Goal: Information Seeking & Learning: Learn about a topic

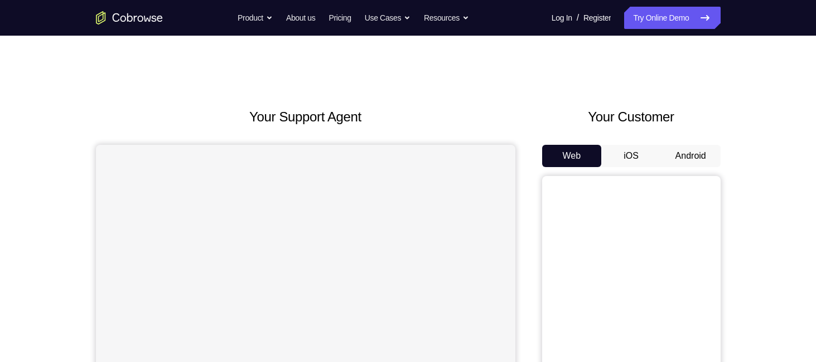
click at [710, 158] on button "Android" at bounding box center [691, 156] width 60 height 22
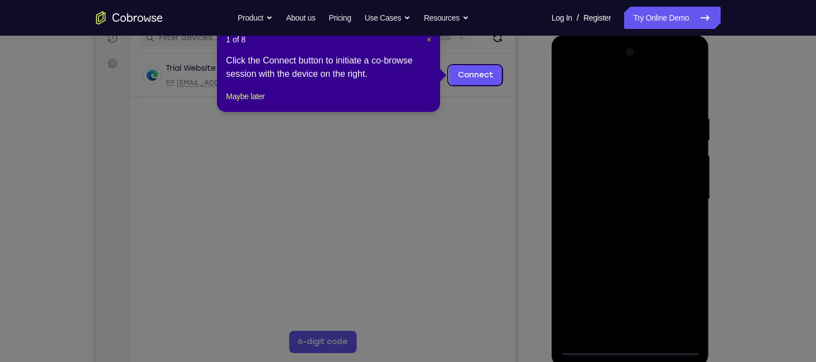
click at [427, 40] on span "×" at bounding box center [429, 39] width 4 height 9
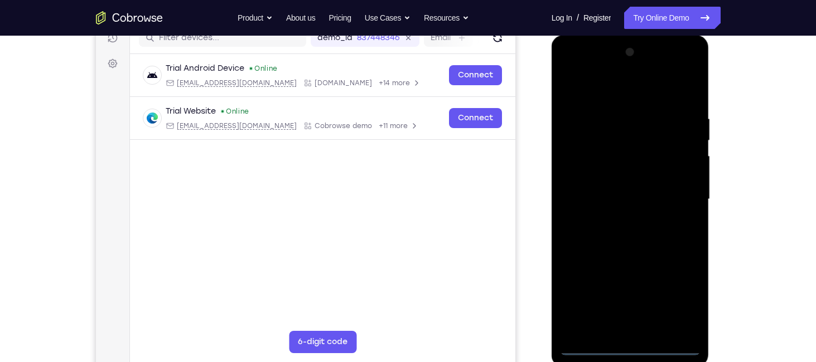
click at [632, 345] on div at bounding box center [630, 199] width 141 height 312
click at [672, 304] on div at bounding box center [630, 199] width 141 height 312
click at [570, 72] on div at bounding box center [630, 199] width 141 height 312
click at [681, 191] on div at bounding box center [630, 199] width 141 height 312
click at [618, 223] on div at bounding box center [630, 199] width 141 height 312
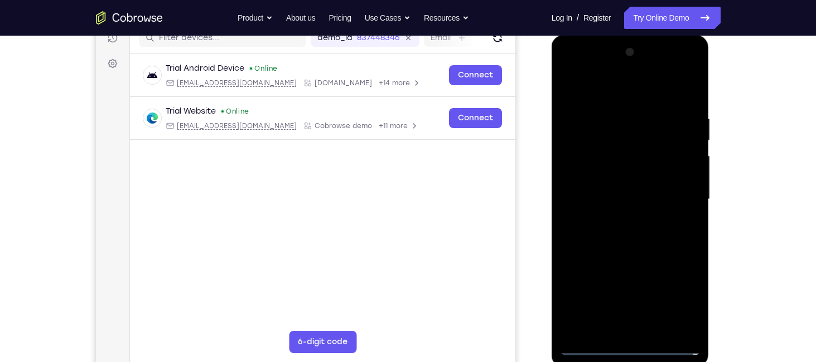
click at [618, 192] on div at bounding box center [630, 199] width 141 height 312
click at [632, 177] on div at bounding box center [630, 199] width 141 height 312
click at [634, 199] on div at bounding box center [630, 199] width 141 height 312
click at [639, 236] on div at bounding box center [630, 199] width 141 height 312
click at [654, 233] on div at bounding box center [630, 199] width 141 height 312
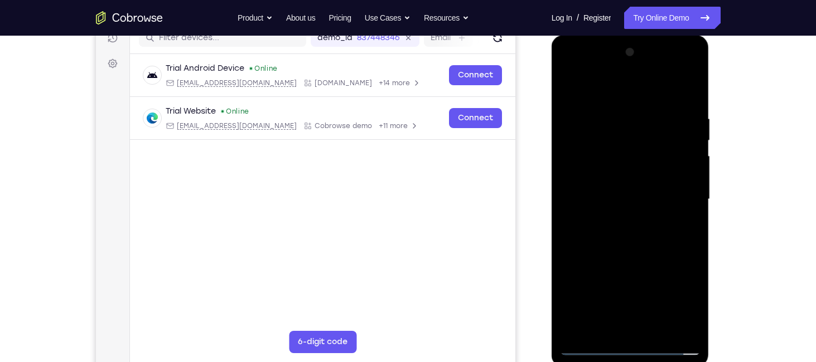
click at [611, 115] on div at bounding box center [630, 199] width 141 height 312
click at [692, 105] on div at bounding box center [630, 199] width 141 height 312
click at [601, 108] on div at bounding box center [630, 199] width 141 height 312
click at [690, 164] on div at bounding box center [630, 199] width 141 height 312
click at [688, 88] on div at bounding box center [630, 199] width 141 height 312
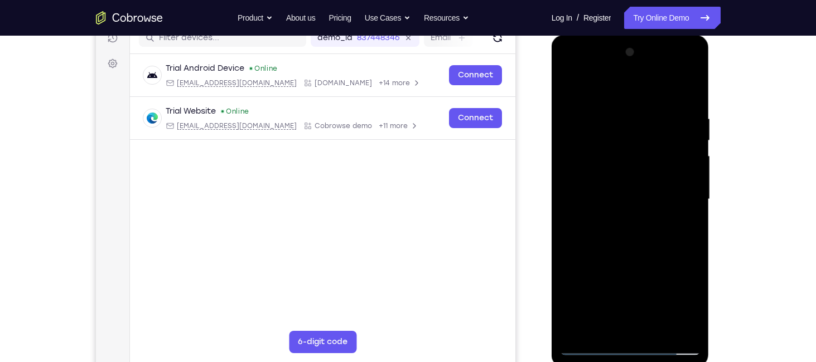
drag, startPoint x: 672, startPoint y: 117, endPoint x: 642, endPoint y: 113, distance: 29.8
click at [642, 113] on div at bounding box center [630, 199] width 141 height 312
click at [627, 109] on div at bounding box center [630, 199] width 141 height 312
click at [692, 92] on div at bounding box center [630, 199] width 141 height 312
drag, startPoint x: 688, startPoint y: 110, endPoint x: 621, endPoint y: 120, distance: 67.8
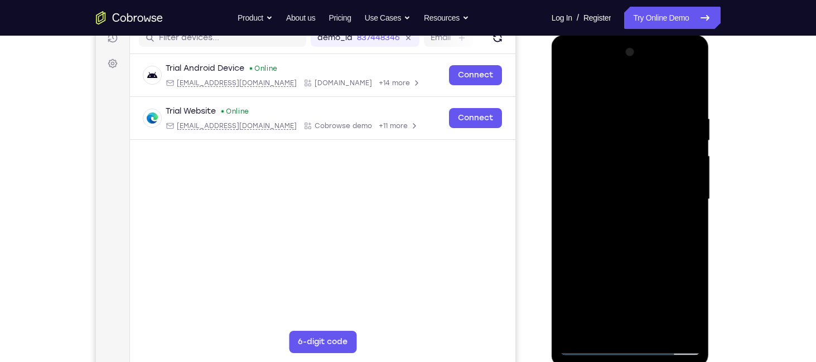
click at [621, 120] on div at bounding box center [630, 199] width 141 height 312
click at [597, 114] on div at bounding box center [630, 199] width 141 height 312
click at [691, 91] on div at bounding box center [630, 199] width 141 height 312
click at [671, 113] on div at bounding box center [630, 199] width 141 height 312
click at [697, 144] on div at bounding box center [630, 199] width 141 height 312
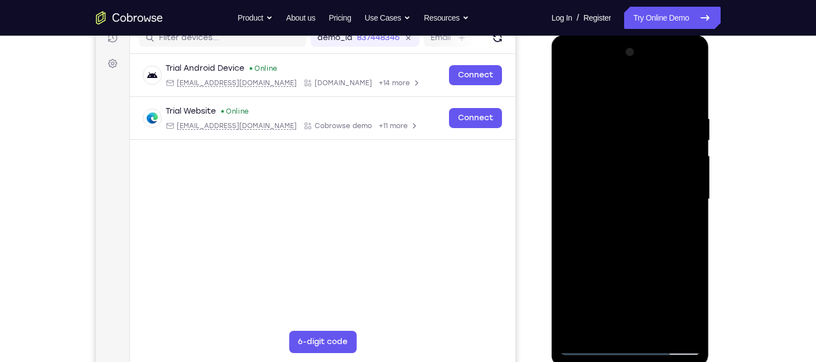
click at [567, 175] on div at bounding box center [630, 199] width 141 height 312
click at [688, 96] on div at bounding box center [630, 199] width 141 height 312
drag, startPoint x: 675, startPoint y: 106, endPoint x: 626, endPoint y: 114, distance: 49.2
click at [626, 114] on div at bounding box center [630, 199] width 141 height 312
click at [603, 117] on div at bounding box center [630, 199] width 141 height 312
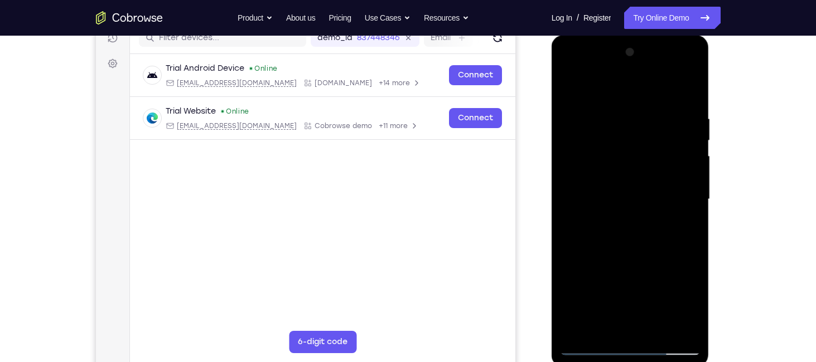
click at [689, 92] on div at bounding box center [630, 199] width 141 height 312
drag, startPoint x: 683, startPoint y: 108, endPoint x: 583, endPoint y: 123, distance: 101.5
click at [583, 123] on div at bounding box center [630, 199] width 141 height 312
drag, startPoint x: 632, startPoint y: 113, endPoint x: 573, endPoint y: 101, distance: 60.3
click at [573, 101] on div at bounding box center [630, 199] width 141 height 312
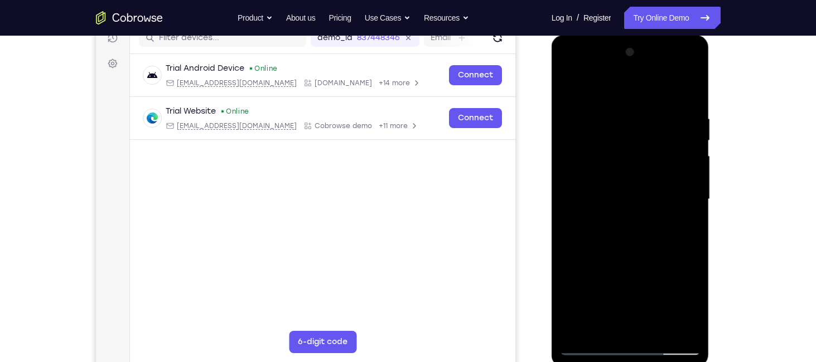
drag, startPoint x: 656, startPoint y: 104, endPoint x: 632, endPoint y: 109, distance: 25.0
click at [632, 109] on div at bounding box center [630, 199] width 141 height 312
drag, startPoint x: 663, startPoint y: 139, endPoint x: 675, endPoint y: 284, distance: 146.1
click at [675, 284] on div at bounding box center [630, 199] width 141 height 312
click at [640, 119] on div at bounding box center [630, 199] width 141 height 312
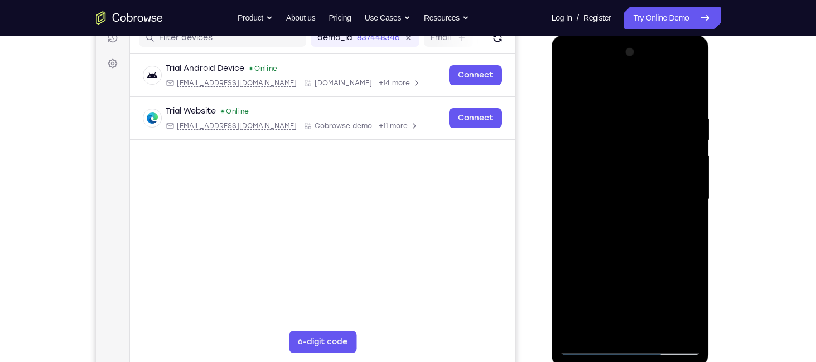
click at [610, 108] on div at bounding box center [630, 199] width 141 height 312
click at [690, 131] on div at bounding box center [630, 199] width 141 height 312
click at [686, 90] on div at bounding box center [630, 199] width 141 height 312
drag, startPoint x: 672, startPoint y: 108, endPoint x: 574, endPoint y: 113, distance: 98.3
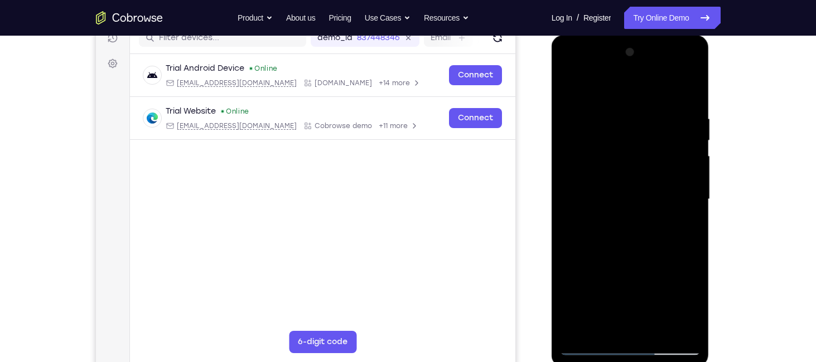
click at [574, 113] on div at bounding box center [630, 199] width 141 height 312
drag, startPoint x: 676, startPoint y: 104, endPoint x: 576, endPoint y: 113, distance: 100.8
click at [576, 113] on div at bounding box center [630, 199] width 141 height 312
drag, startPoint x: 670, startPoint y: 107, endPoint x: 560, endPoint y: 125, distance: 111.5
click at [560, 125] on div at bounding box center [630, 199] width 141 height 312
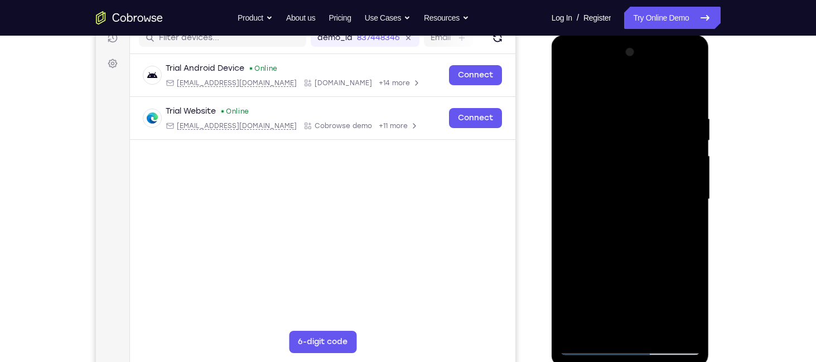
drag, startPoint x: 673, startPoint y: 121, endPoint x: 548, endPoint y: 118, distance: 124.9
click at [552, 118] on html "Online web based iOS Simulators and Android Emulators. Run iPhone, iPad, Mobile…" at bounding box center [631, 202] width 159 height 335
drag, startPoint x: 645, startPoint y: 115, endPoint x: 568, endPoint y: 119, distance: 77.1
click at [568, 119] on div at bounding box center [630, 199] width 141 height 312
click at [655, 331] on div at bounding box center [630, 199] width 141 height 312
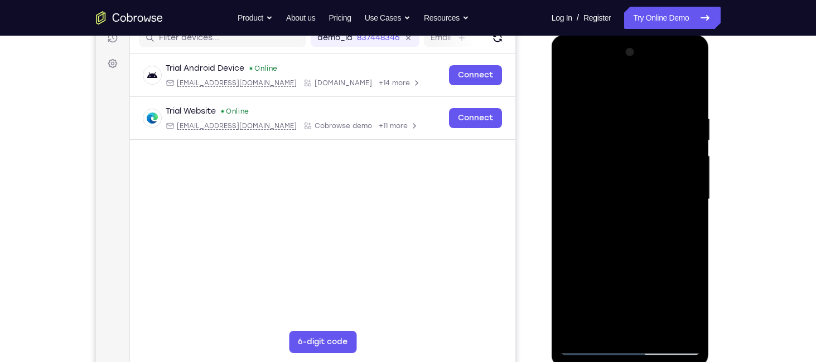
click at [659, 259] on div at bounding box center [630, 199] width 141 height 312
click at [647, 170] on div at bounding box center [630, 199] width 141 height 312
drag, startPoint x: 661, startPoint y: 250, endPoint x: 630, endPoint y: 38, distance: 214.2
click at [630, 38] on div at bounding box center [631, 201] width 158 height 332
click at [601, 321] on div at bounding box center [630, 199] width 141 height 312
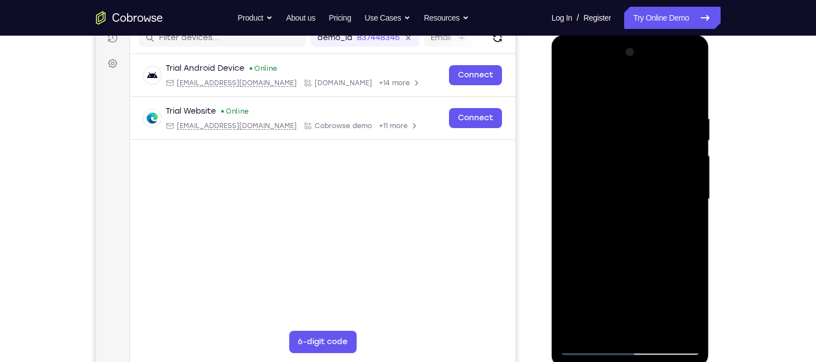
click at [688, 228] on div at bounding box center [630, 199] width 141 height 312
click at [570, 88] on div at bounding box center [630, 199] width 141 height 312
click at [609, 192] on div at bounding box center [630, 199] width 141 height 312
click at [572, 85] on div at bounding box center [630, 199] width 141 height 312
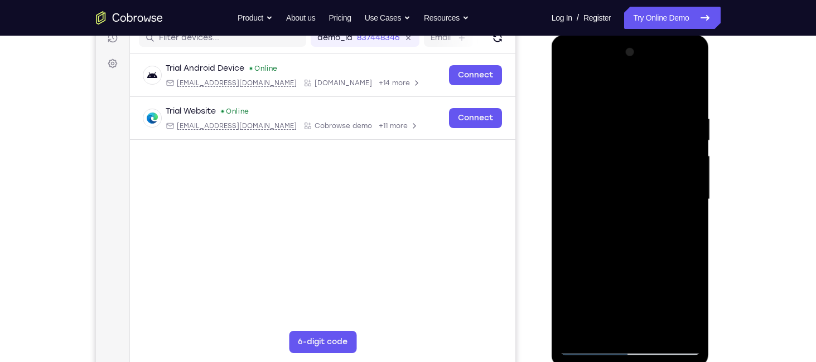
click at [619, 114] on div at bounding box center [630, 199] width 141 height 312
click at [689, 90] on div at bounding box center [630, 199] width 141 height 312
drag, startPoint x: 680, startPoint y: 125, endPoint x: 567, endPoint y: 119, distance: 112.8
click at [567, 119] on div at bounding box center [630, 199] width 141 height 312
click at [602, 326] on div at bounding box center [630, 199] width 141 height 312
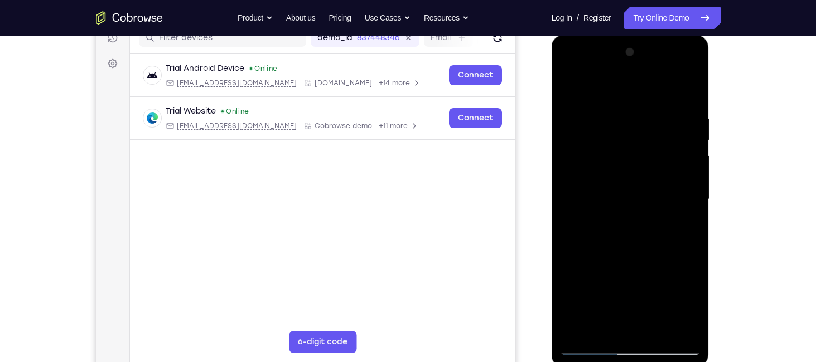
click at [670, 85] on div at bounding box center [630, 199] width 141 height 312
click at [693, 87] on div at bounding box center [630, 199] width 141 height 312
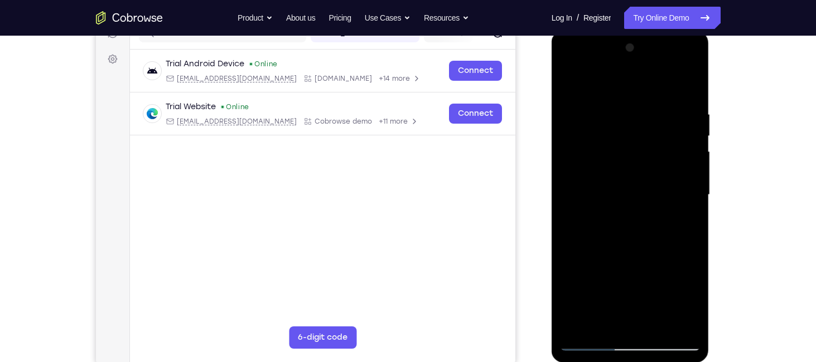
scroll to position [154, 0]
drag, startPoint x: 670, startPoint y: 234, endPoint x: 690, endPoint y: 137, distance: 99.0
click at [690, 137] on div at bounding box center [630, 195] width 141 height 312
click at [649, 79] on div at bounding box center [630, 195] width 141 height 312
click at [688, 101] on div at bounding box center [630, 195] width 141 height 312
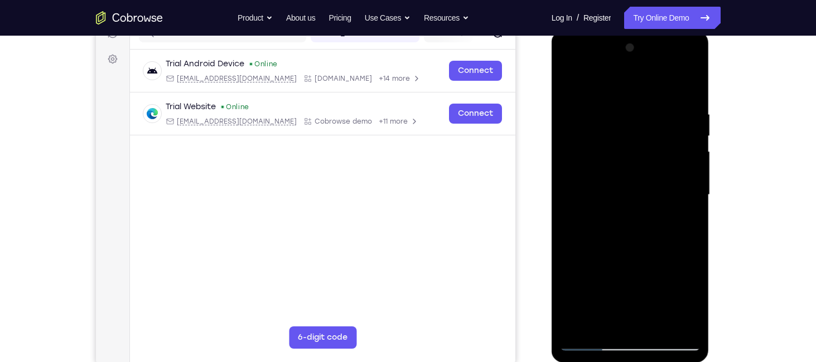
click at [688, 85] on div at bounding box center [630, 195] width 141 height 312
drag, startPoint x: 617, startPoint y: 101, endPoint x: 601, endPoint y: 230, distance: 130.4
click at [601, 230] on div at bounding box center [630, 195] width 141 height 312
click at [603, 103] on div at bounding box center [630, 195] width 141 height 312
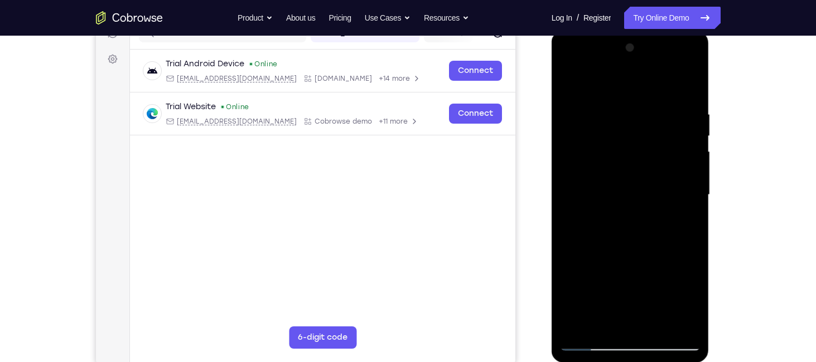
click at [587, 252] on div at bounding box center [630, 195] width 141 height 312
click at [694, 201] on div at bounding box center [630, 195] width 141 height 312
click at [569, 84] on div at bounding box center [630, 195] width 141 height 312
click at [572, 170] on div at bounding box center [630, 195] width 141 height 312
click at [686, 170] on div at bounding box center [630, 195] width 141 height 312
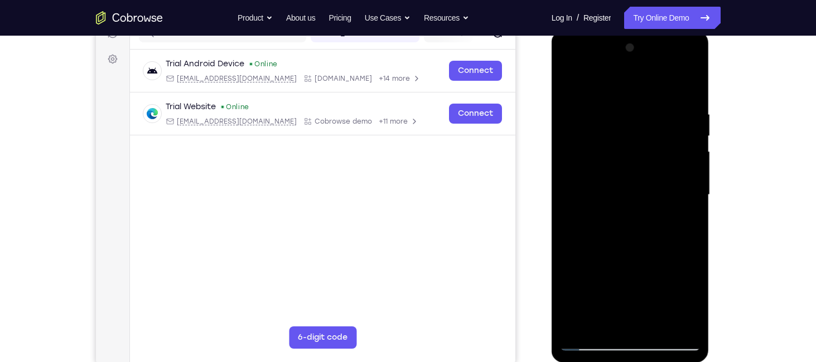
click at [686, 170] on div at bounding box center [630, 195] width 141 height 312
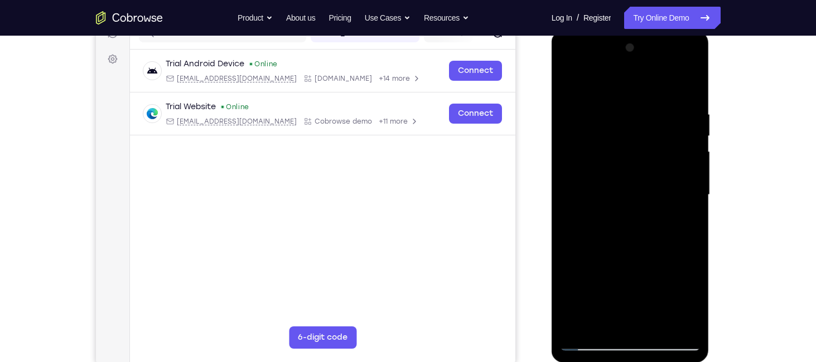
click at [686, 170] on div at bounding box center [630, 195] width 141 height 312
click at [684, 153] on div at bounding box center [630, 195] width 141 height 312
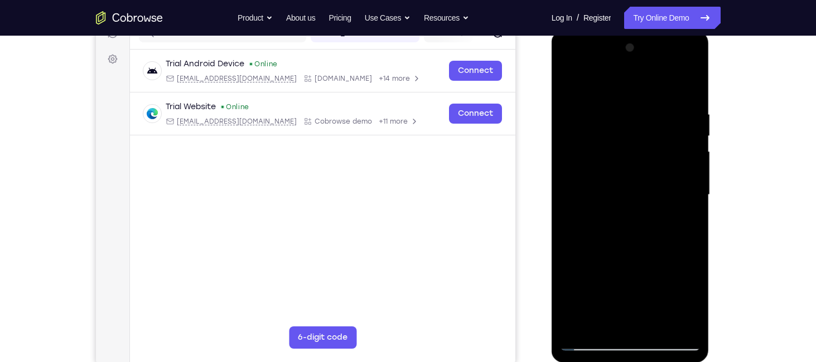
click at [688, 153] on div at bounding box center [630, 195] width 141 height 312
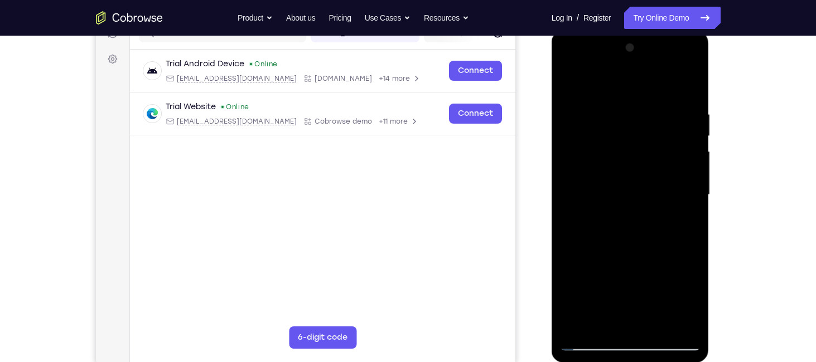
click at [688, 153] on div at bounding box center [630, 195] width 141 height 312
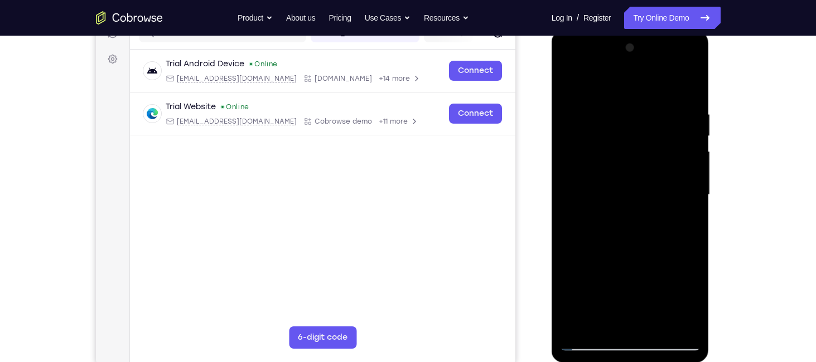
click at [688, 153] on div at bounding box center [630, 195] width 141 height 312
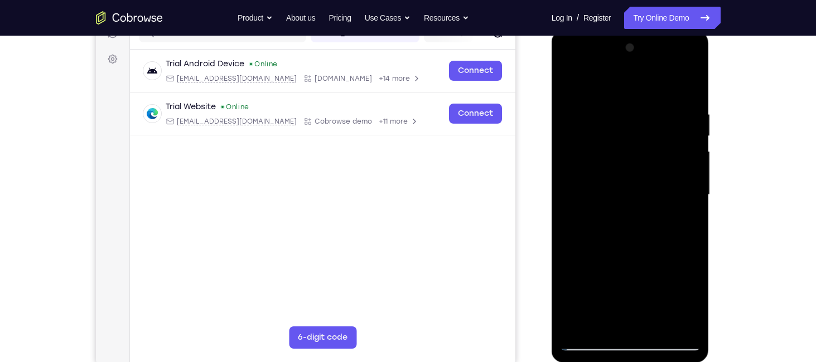
click at [688, 153] on div at bounding box center [630, 195] width 141 height 312
click at [689, 157] on div at bounding box center [630, 195] width 141 height 312
click at [693, 52] on div at bounding box center [630, 195] width 141 height 312
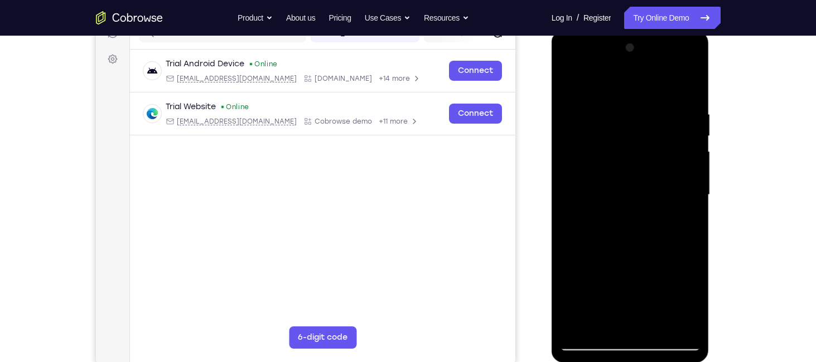
click at [568, 79] on div at bounding box center [630, 195] width 141 height 312
click at [694, 84] on div at bounding box center [630, 195] width 141 height 312
